Goal: Navigation & Orientation: Find specific page/section

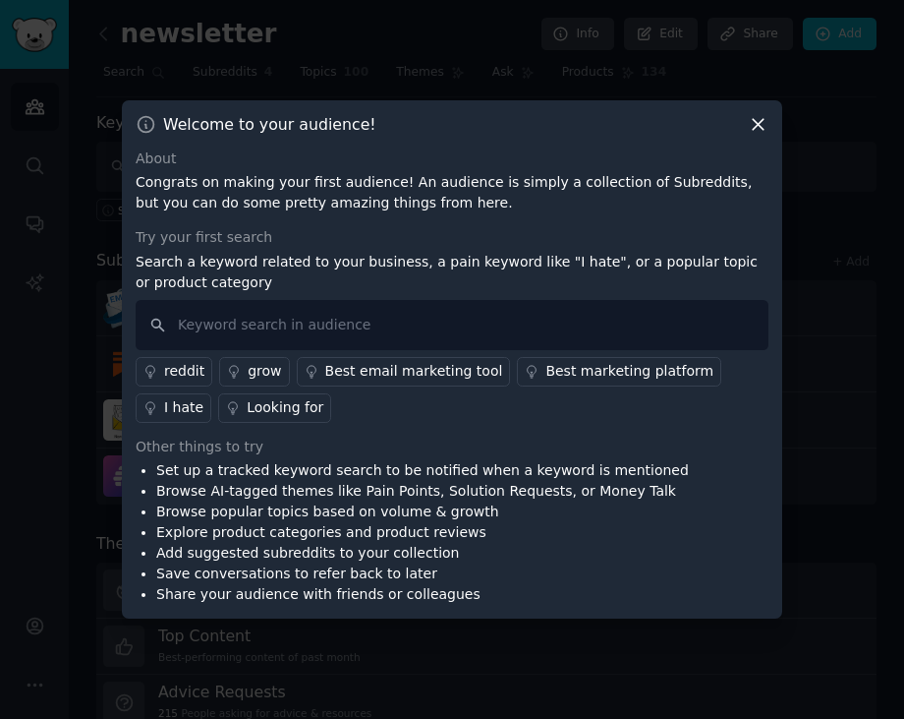
click at [756, 121] on icon at bounding box center [758, 124] width 21 height 21
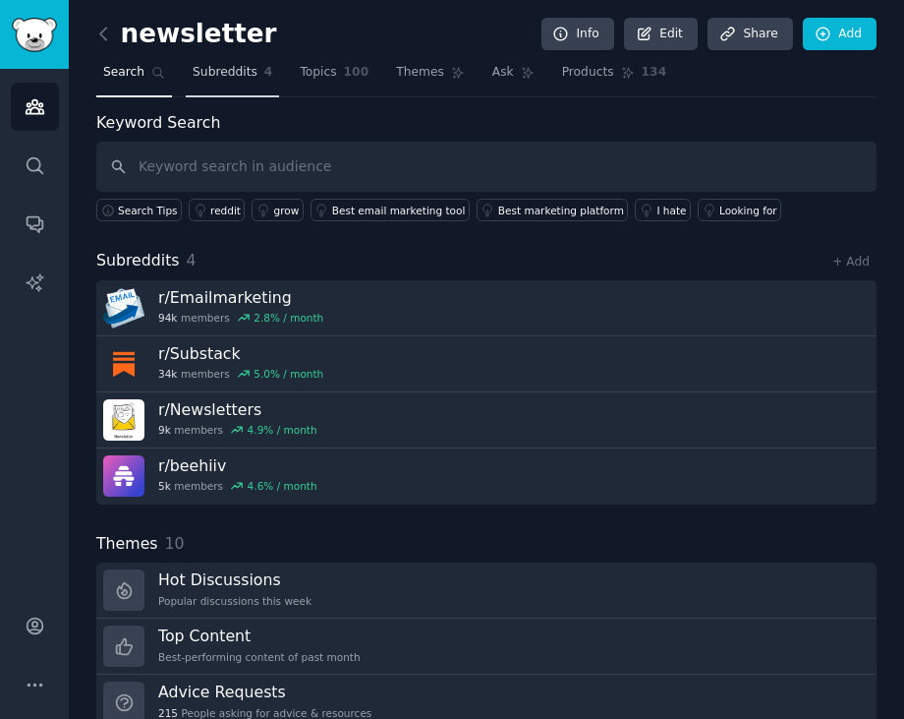
click at [250, 75] on span "Subreddits" at bounding box center [225, 73] width 65 height 18
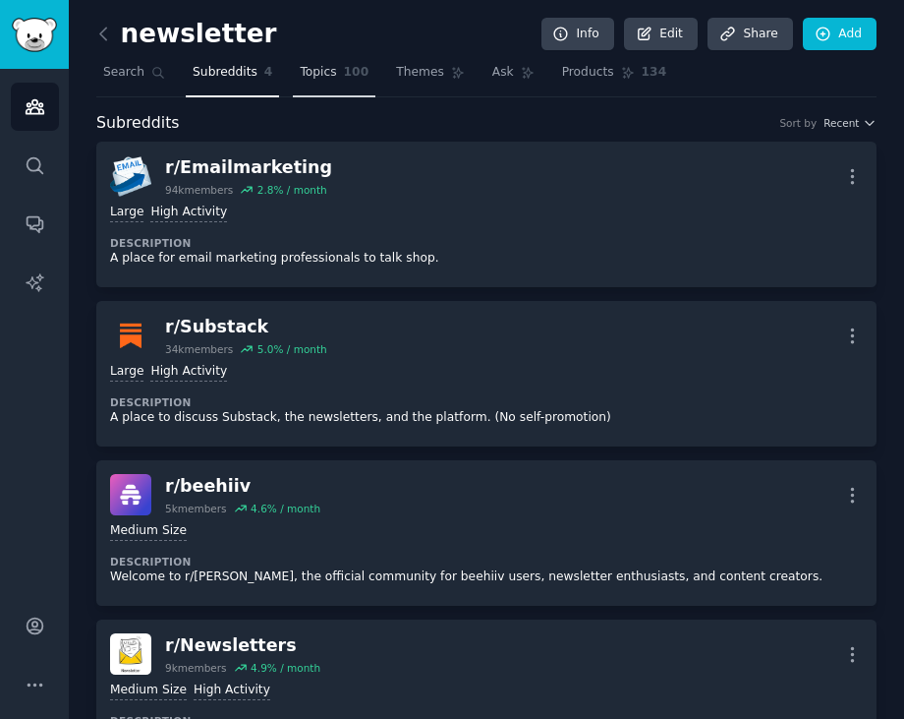
click at [337, 87] on link "Topics 100" at bounding box center [334, 77] width 83 height 40
